Goal: Information Seeking & Learning: Learn about a topic

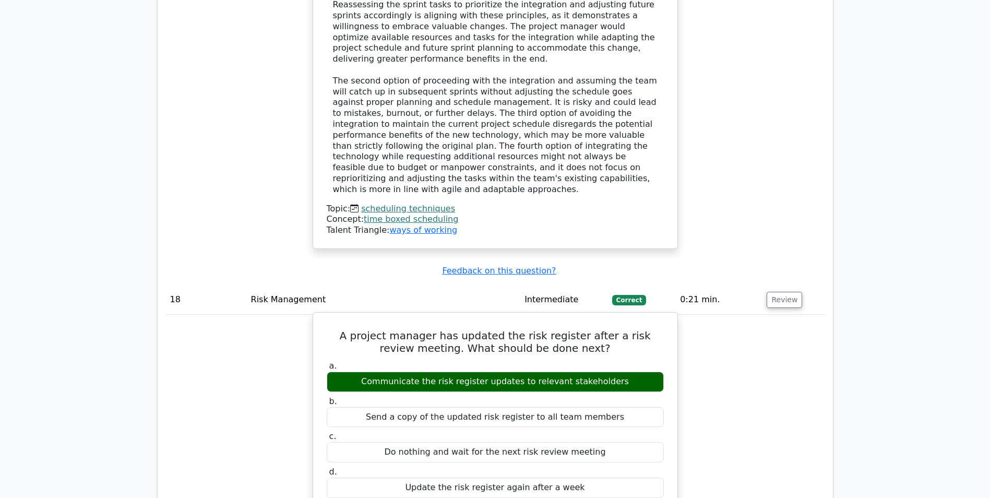
scroll to position [10806, 0]
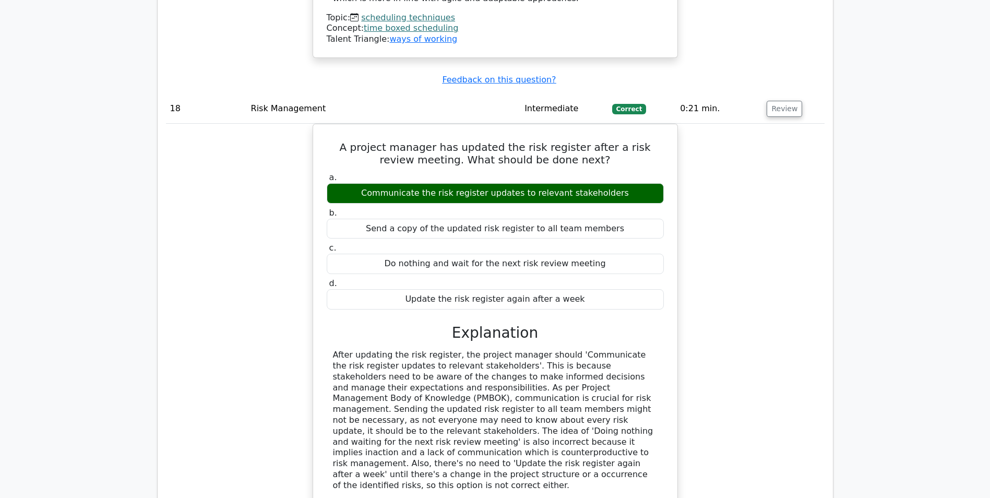
scroll to position [11015, 0]
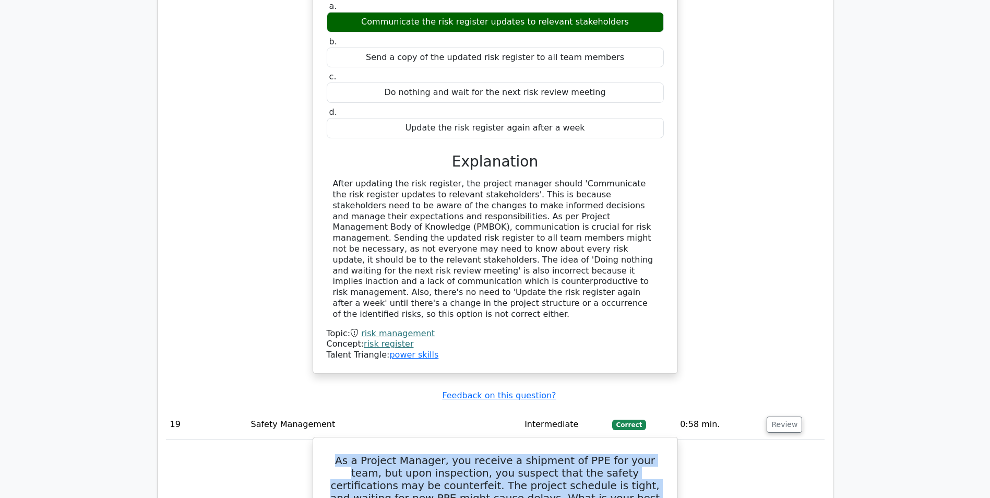
scroll to position [11172, 0]
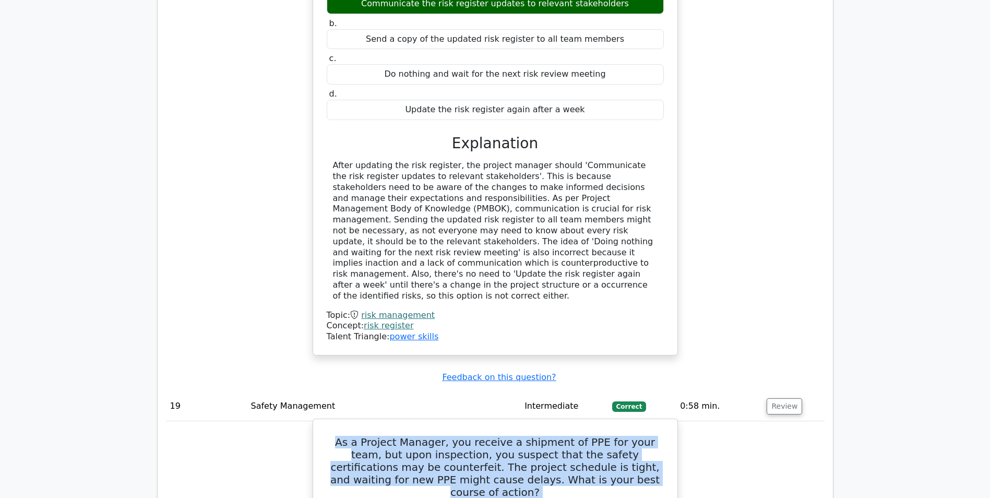
drag, startPoint x: 327, startPoint y: 110, endPoint x: 551, endPoint y: 318, distance: 305.8
copy div "As a Project Manager, you receive a shipment of PPE for your team, but upon ins…"
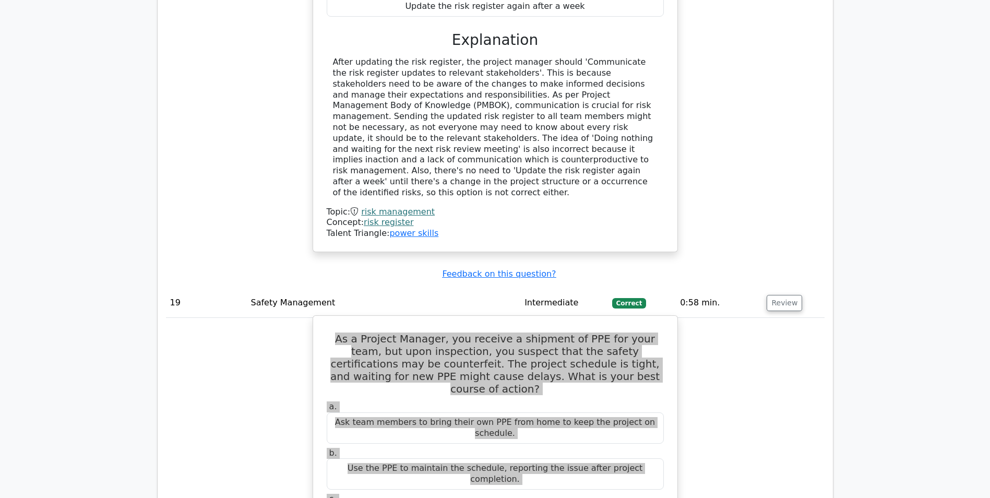
scroll to position [11276, 0]
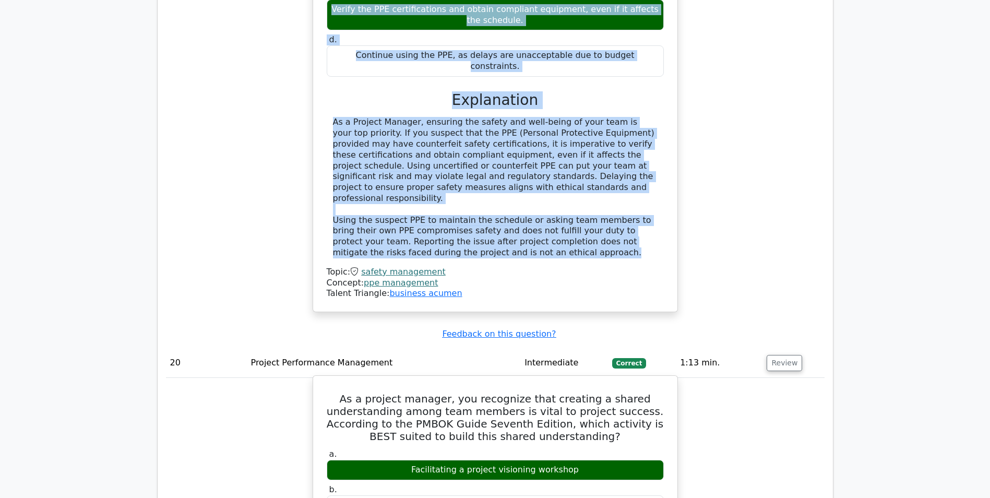
scroll to position [11798, 0]
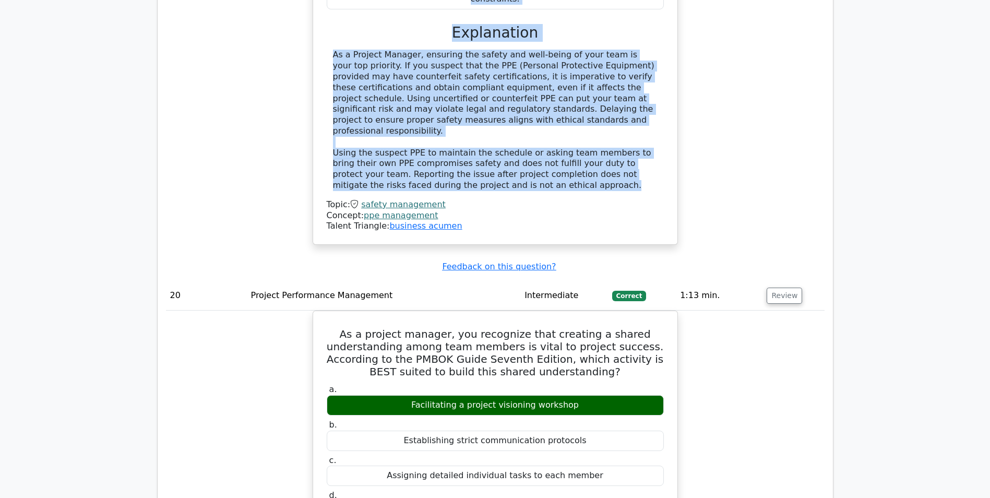
scroll to position [11903, 0]
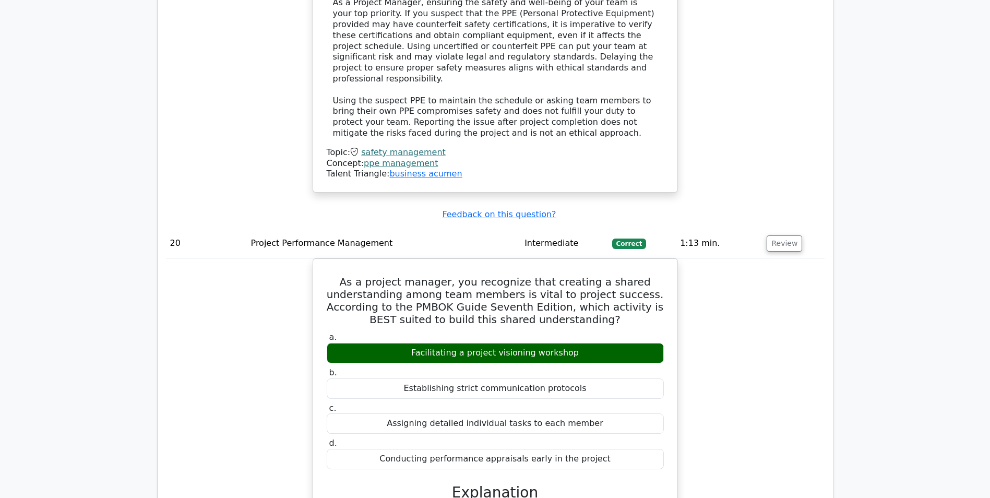
copy h5 "uptick"
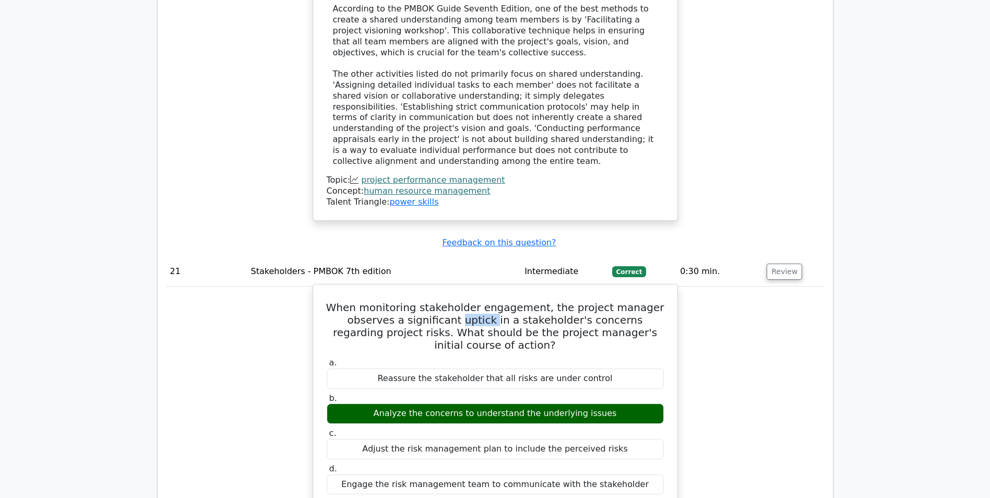
scroll to position [12425, 0]
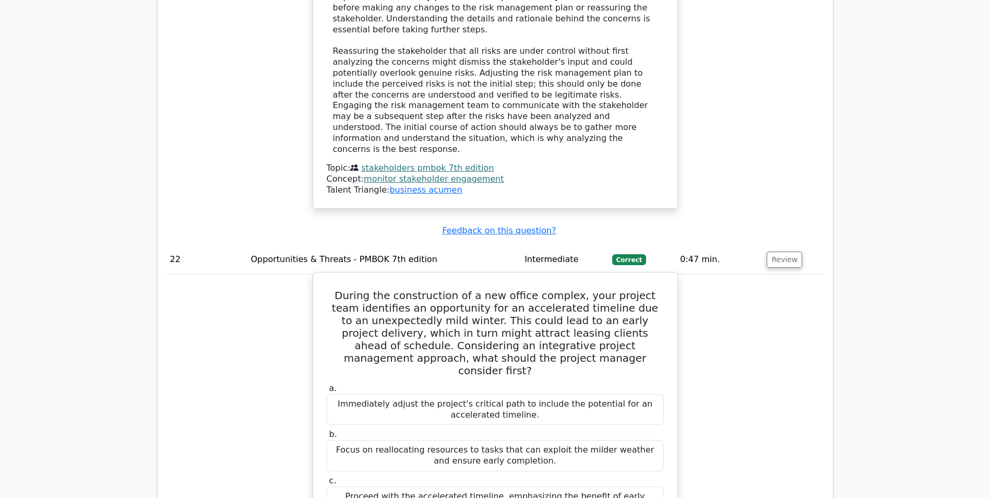
scroll to position [12999, 0]
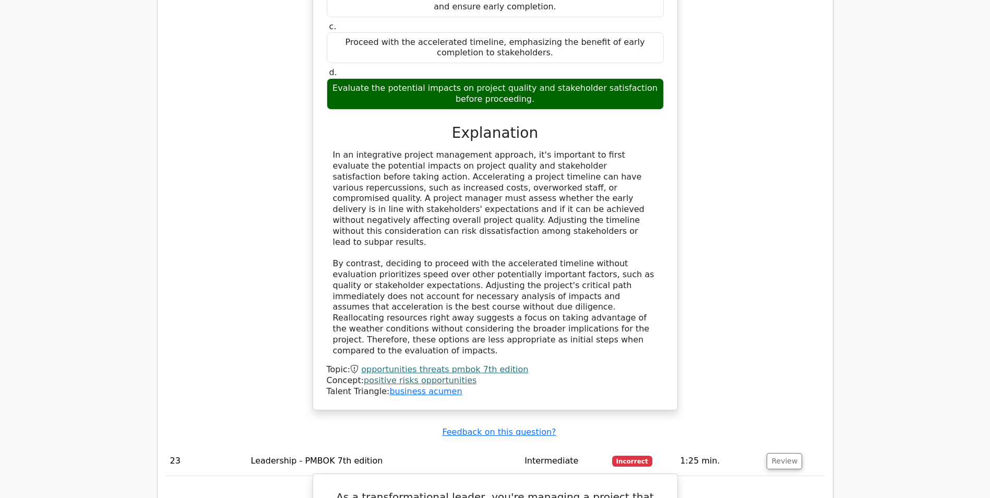
scroll to position [13469, 0]
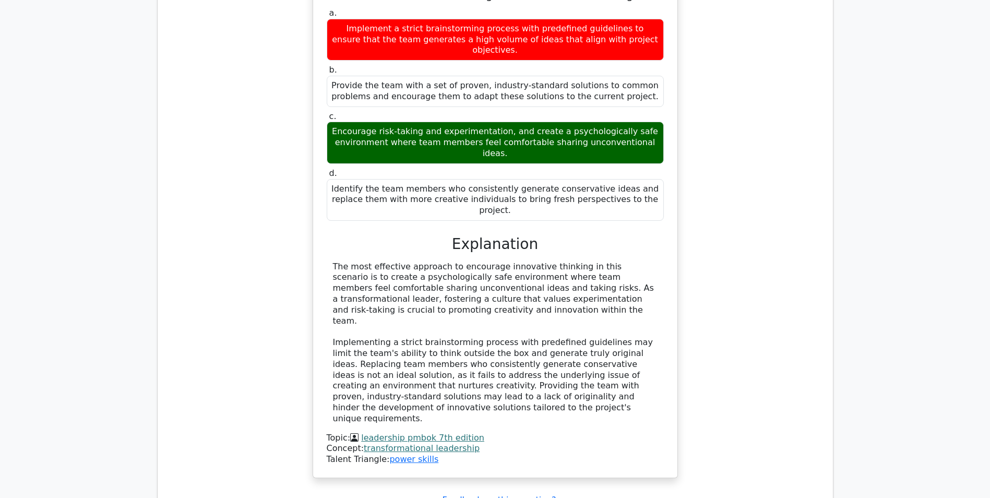
scroll to position [14043, 0]
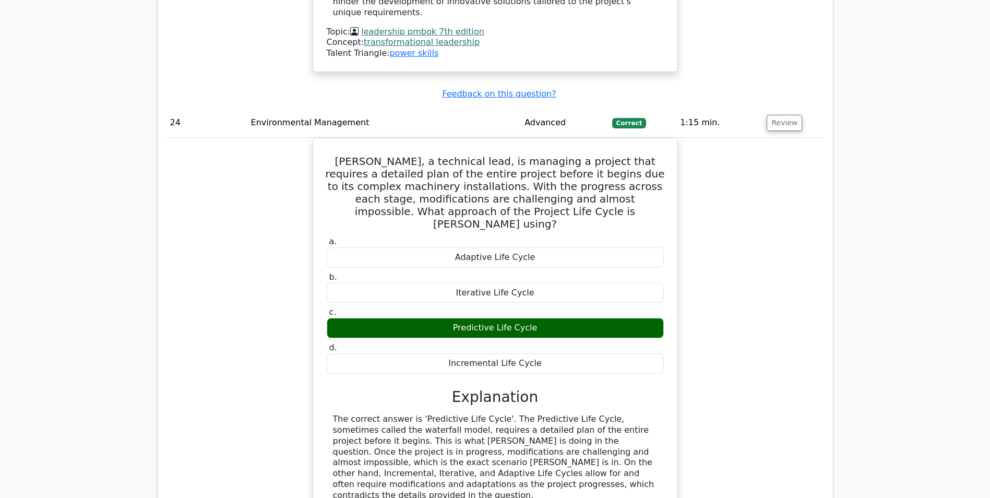
scroll to position [14409, 0]
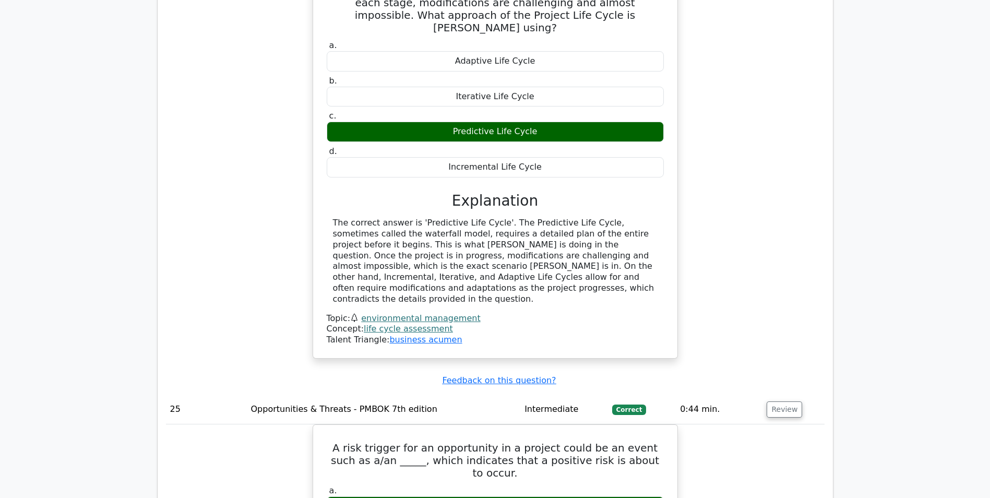
scroll to position [14617, 0]
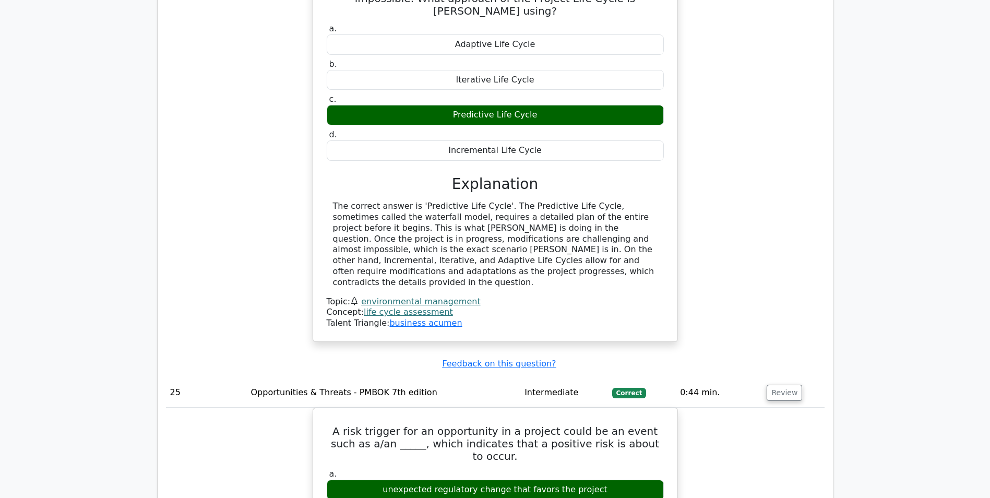
copy h5 "thoroughness"
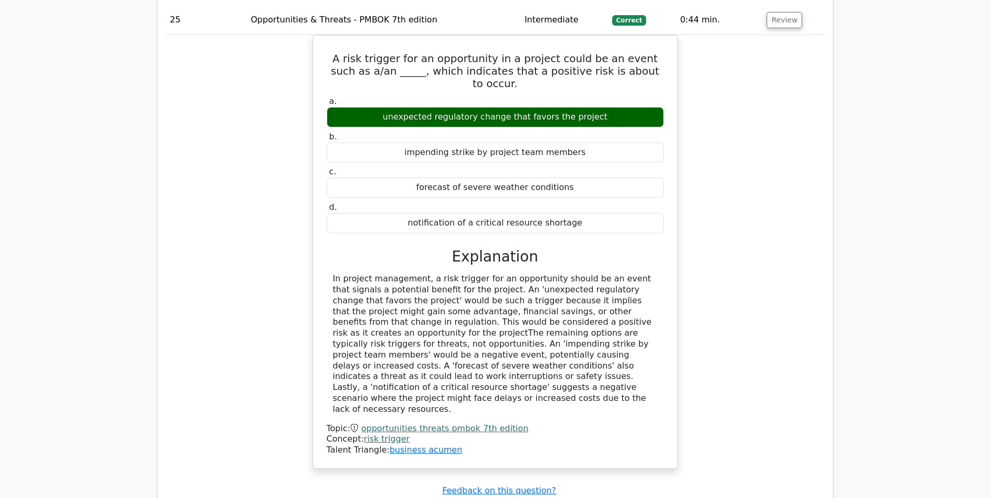
scroll to position [15035, 0]
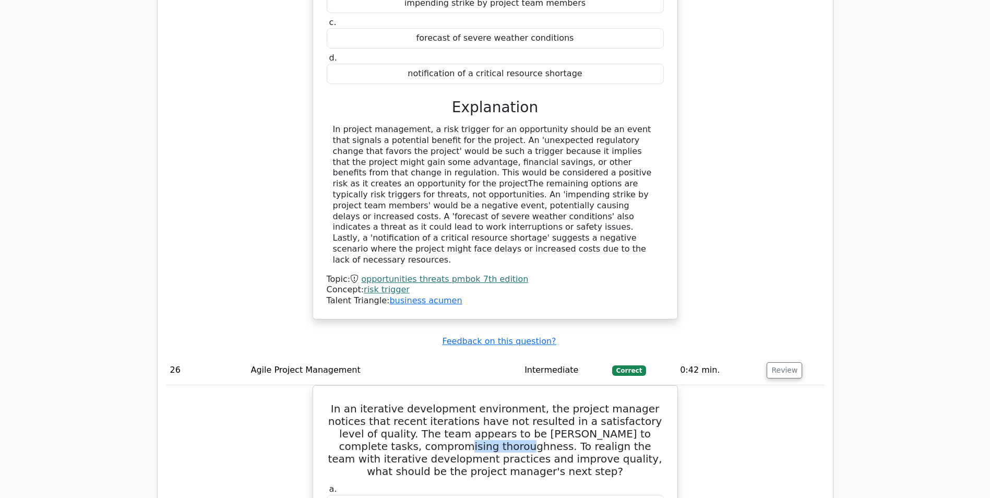
scroll to position [15192, 0]
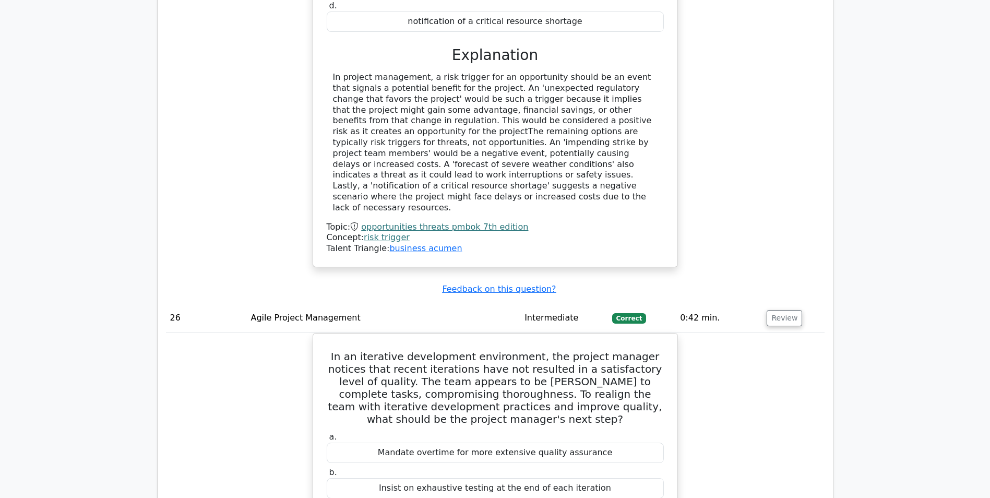
copy h5 "crane"
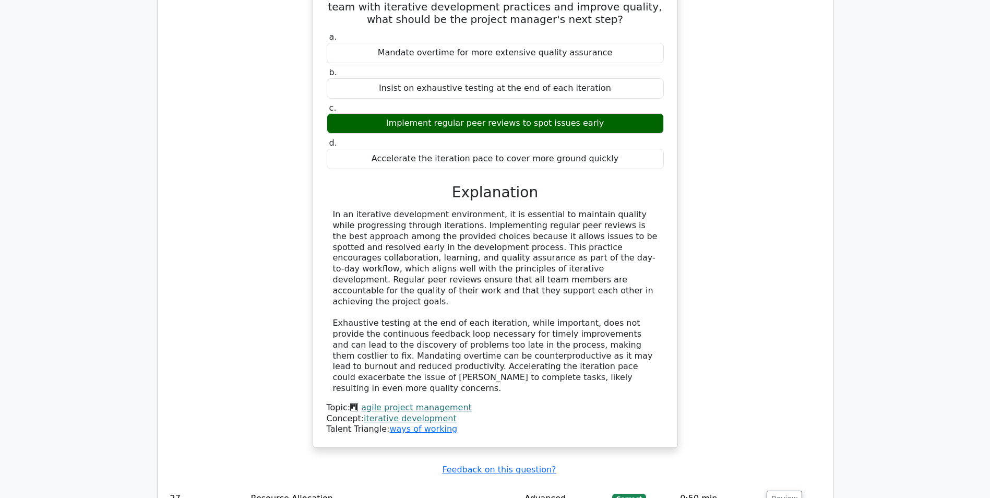
scroll to position [15609, 0]
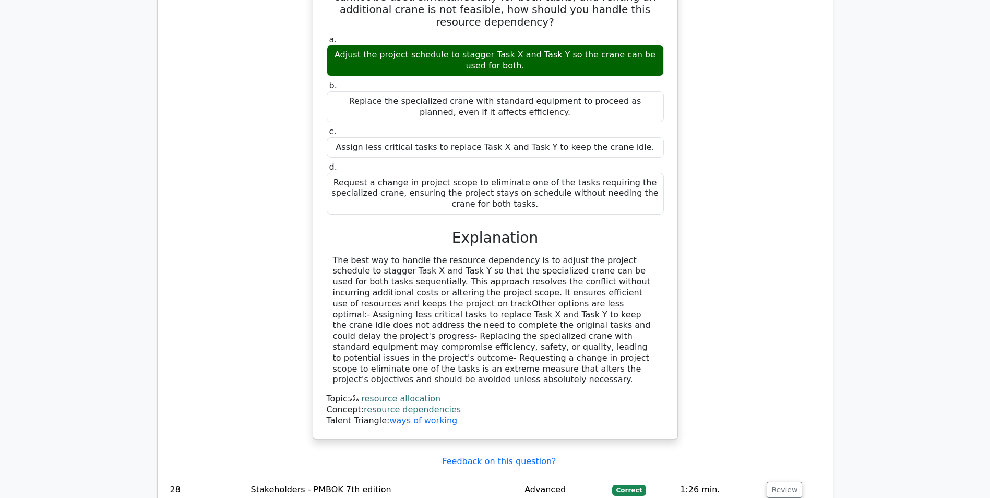
scroll to position [16183, 0]
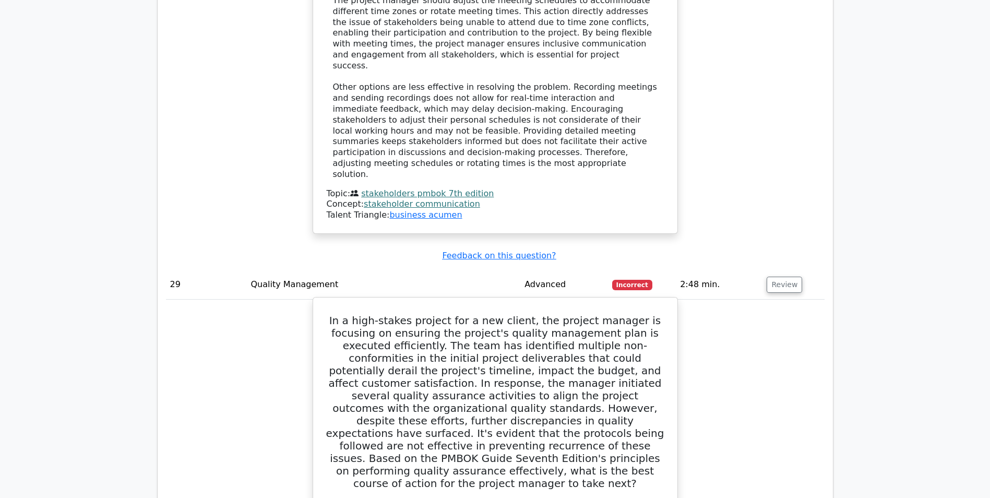
scroll to position [17071, 0]
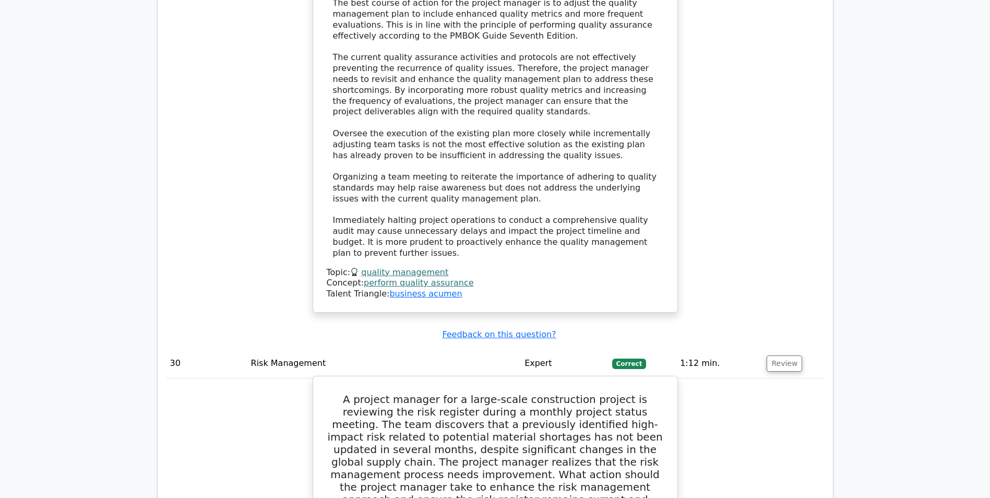
scroll to position [17750, 0]
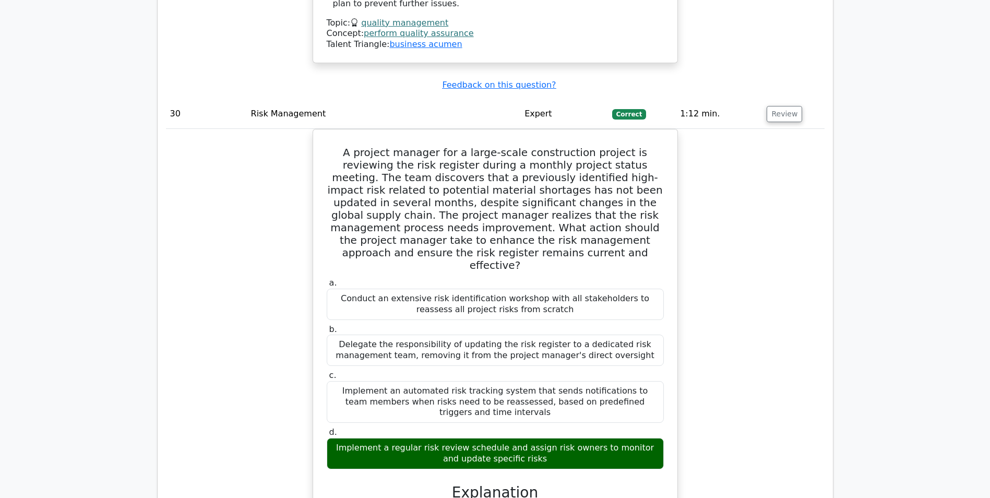
scroll to position [18011, 0]
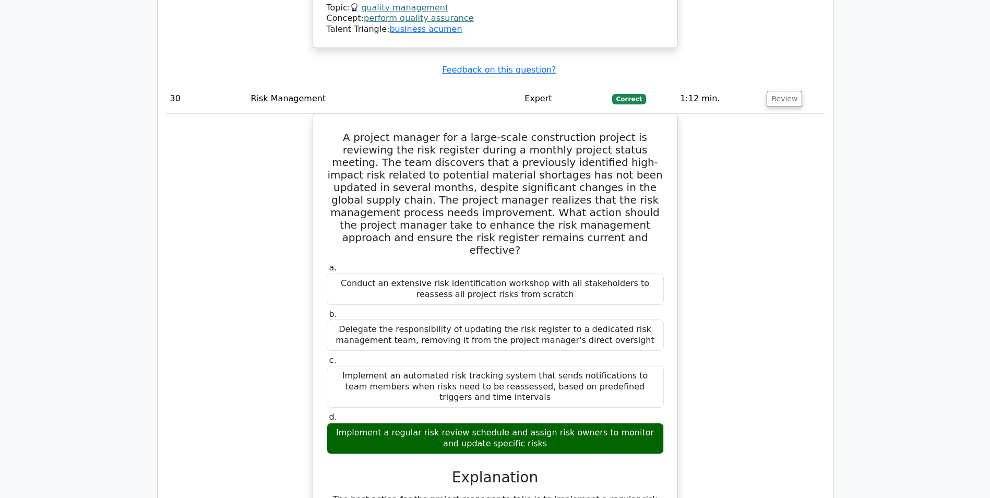
drag, startPoint x: 346, startPoint y: 26, endPoint x: 542, endPoint y: 235, distance: 286.6
copy div "Which of the following best describes the Industry and Domain knowledge area in…"
